Goal: Information Seeking & Learning: Stay updated

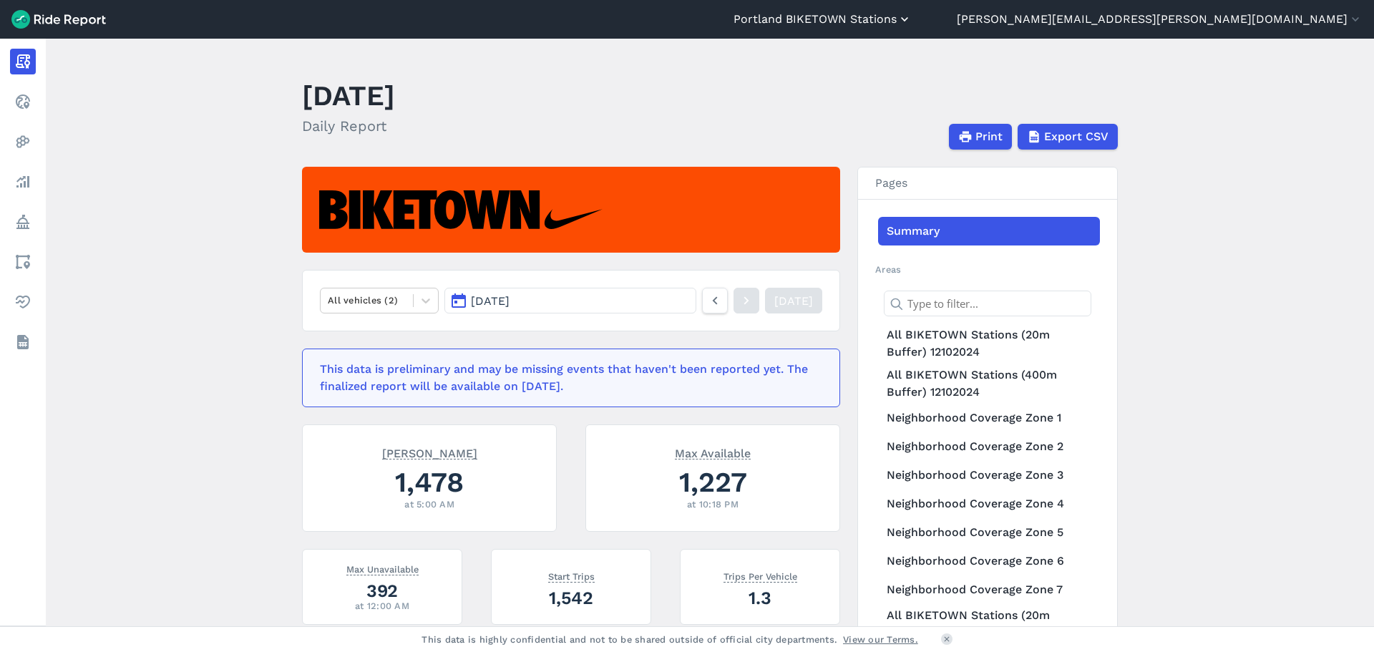
click at [911, 20] on button "Portland BIKETOWN Stations" at bounding box center [822, 19] width 178 height 17
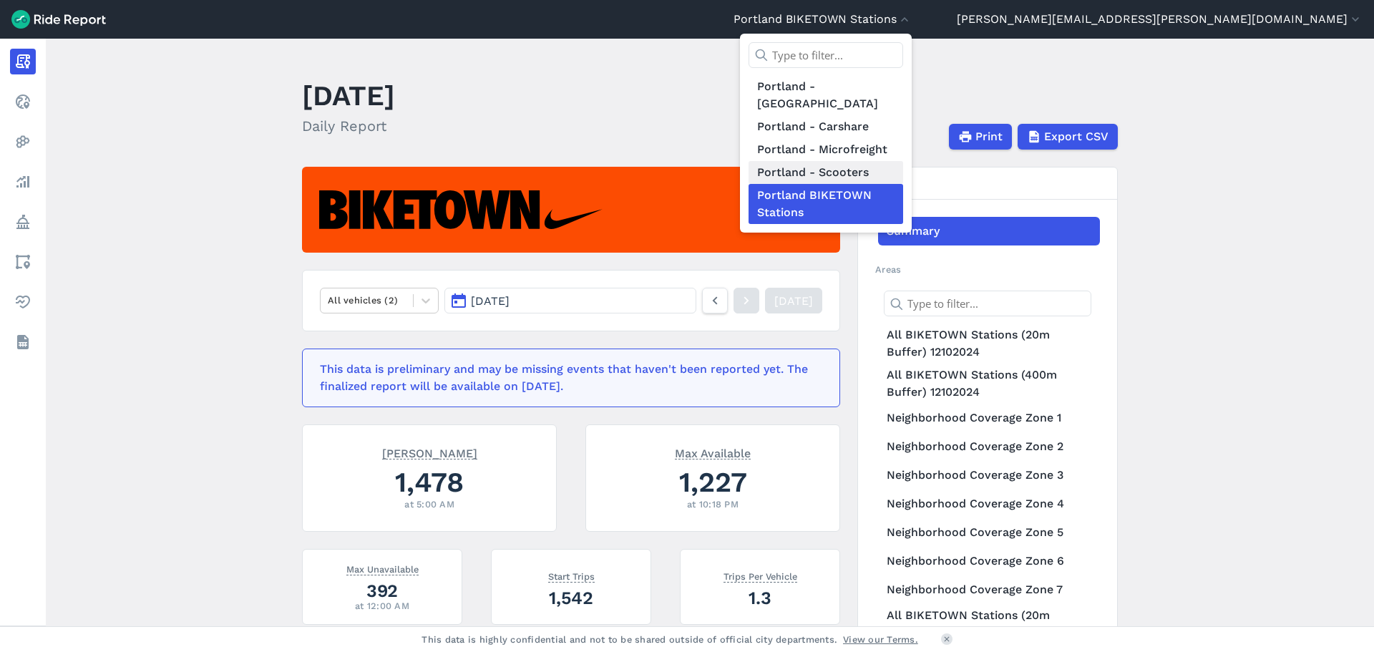
click at [903, 161] on link "Portland - Scooters" at bounding box center [825, 172] width 155 height 23
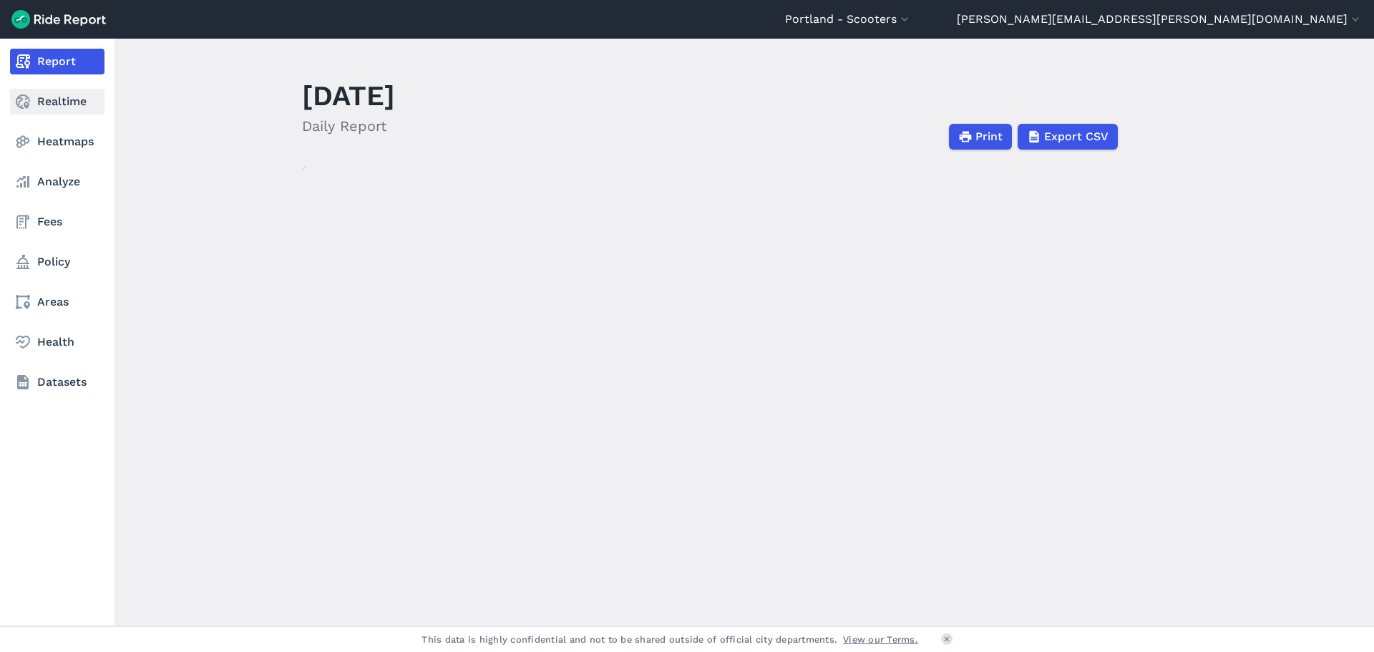
click at [83, 107] on link "Realtime" at bounding box center [57, 102] width 94 height 26
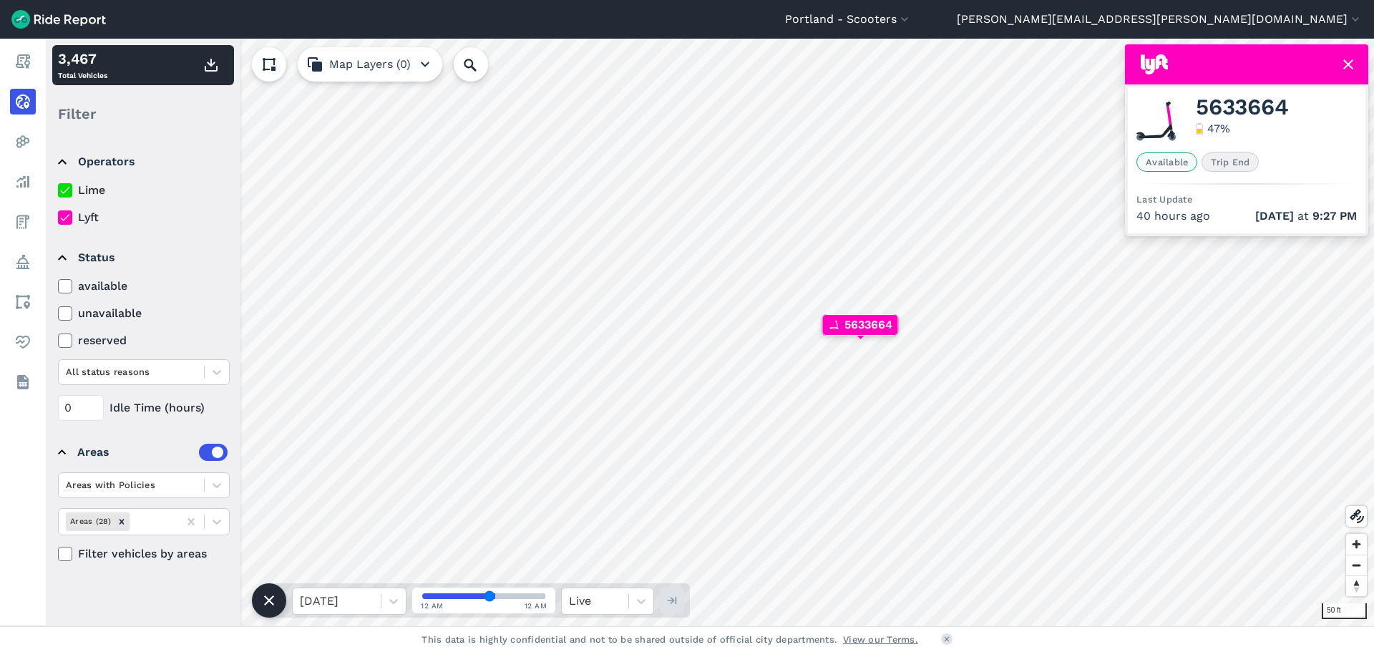
click at [1219, 103] on span "5633664" at bounding box center [1241, 107] width 92 height 17
copy span "5633664"
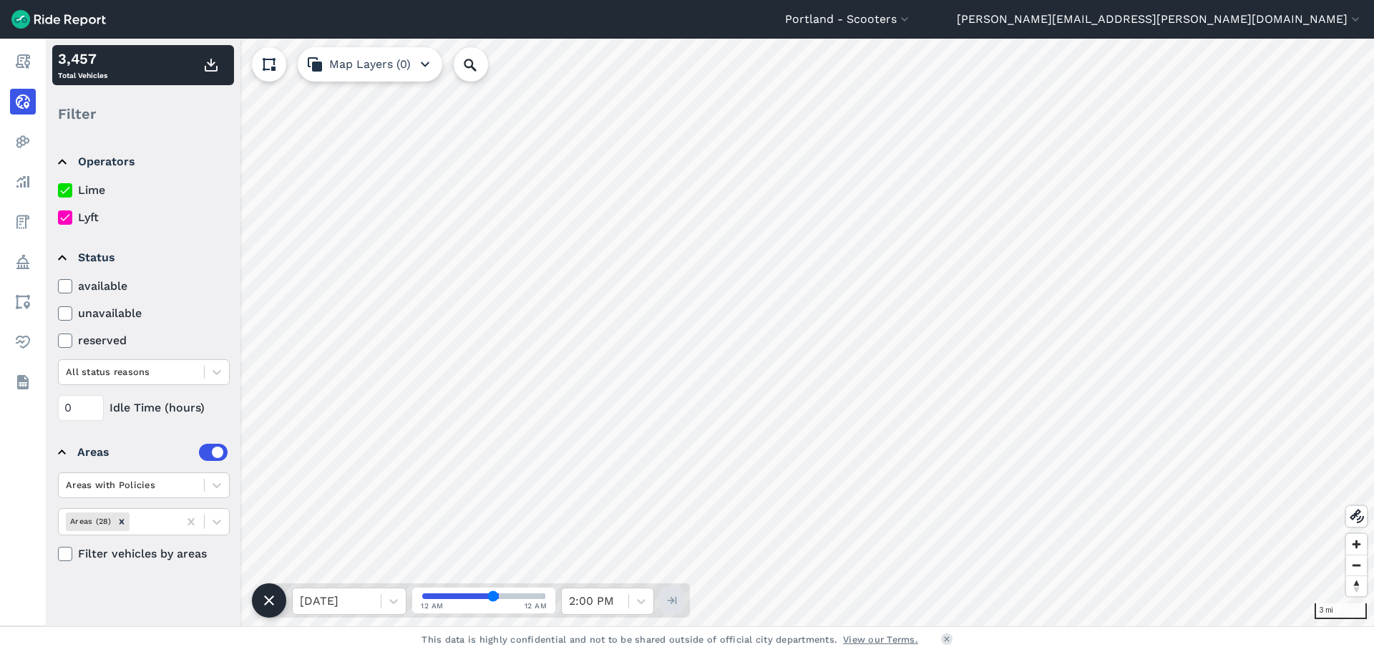
drag, startPoint x: 77, startPoint y: 209, endPoint x: 78, endPoint y: 180, distance: 28.6
click at [76, 210] on label "Lyft" at bounding box center [144, 217] width 172 height 17
click at [58, 210] on input "Lyft" at bounding box center [58, 213] width 0 height 9
